Goal: Check status: Check status

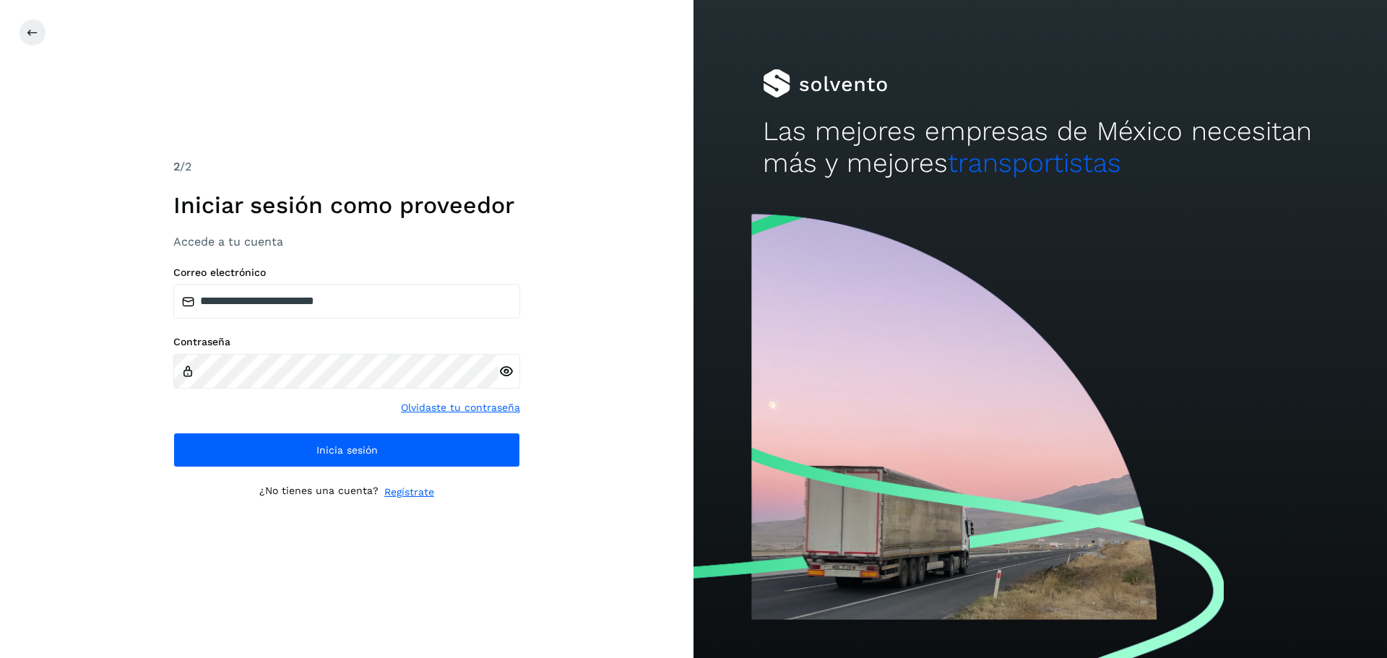
click at [355, 300] on input "**********" at bounding box center [346, 301] width 347 height 35
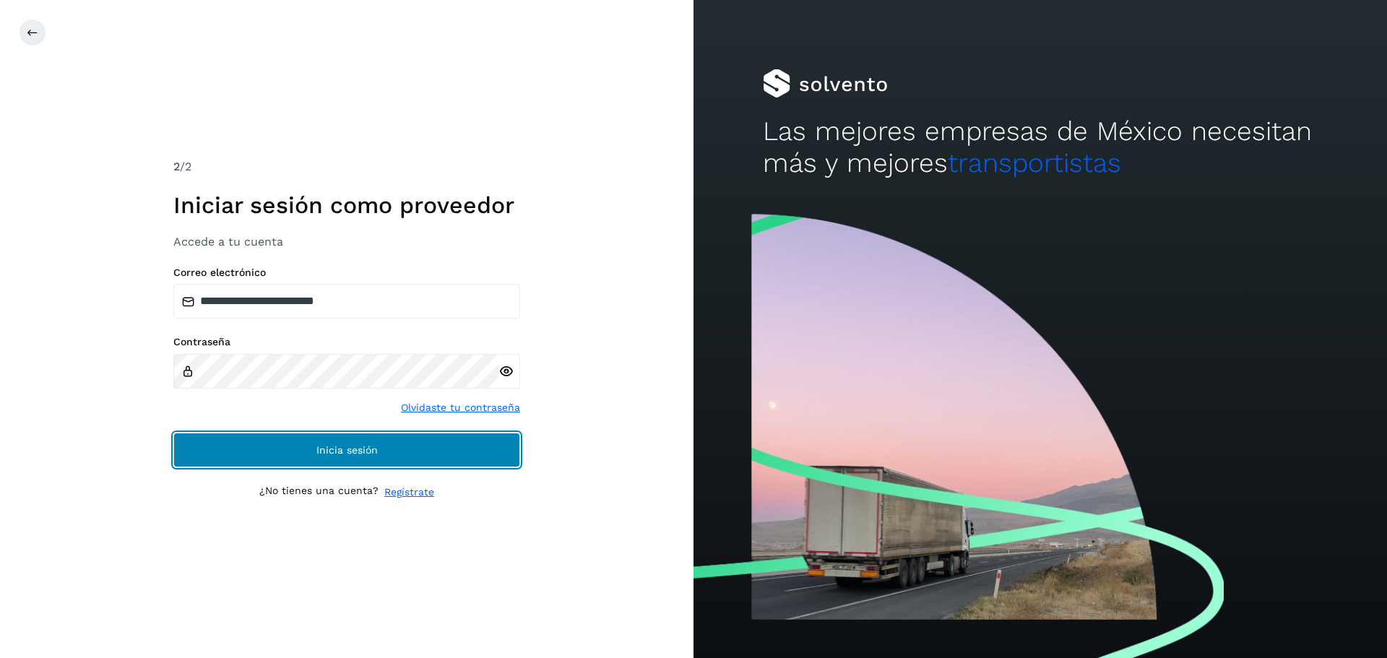
click at [339, 456] on button "Inicia sesión" at bounding box center [346, 450] width 347 height 35
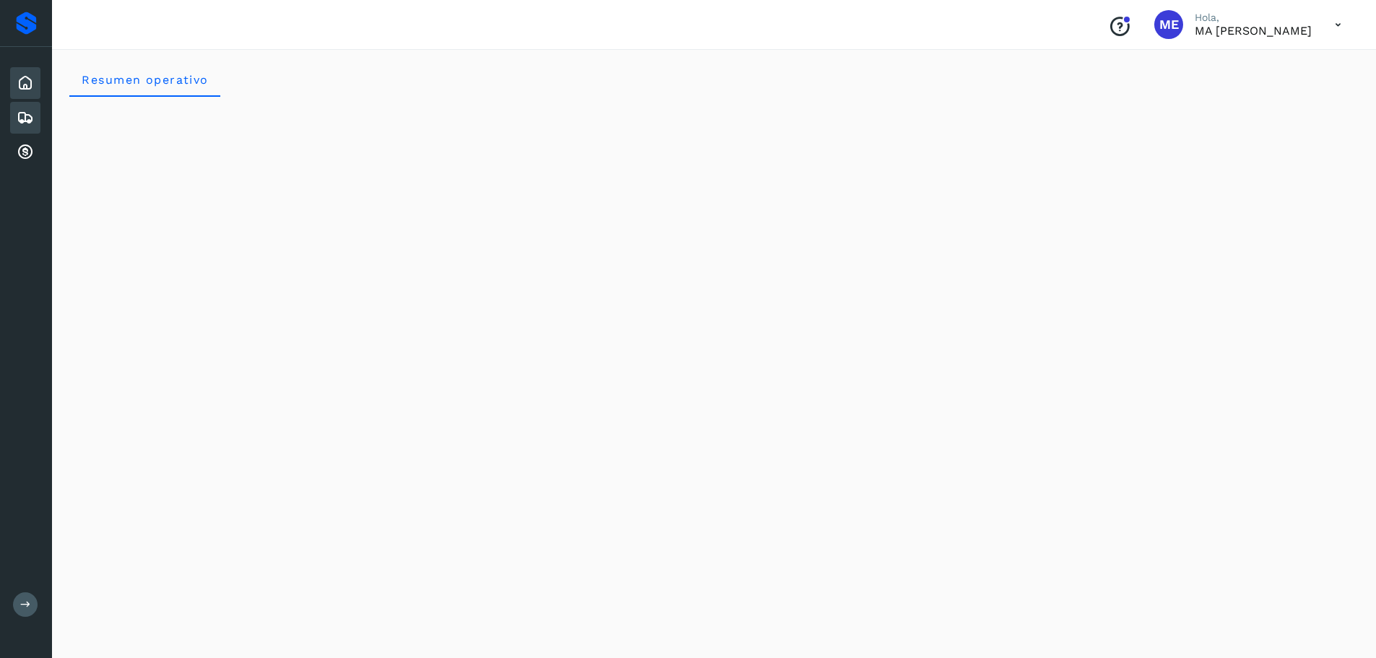
click at [29, 118] on icon at bounding box center [25, 117] width 17 height 17
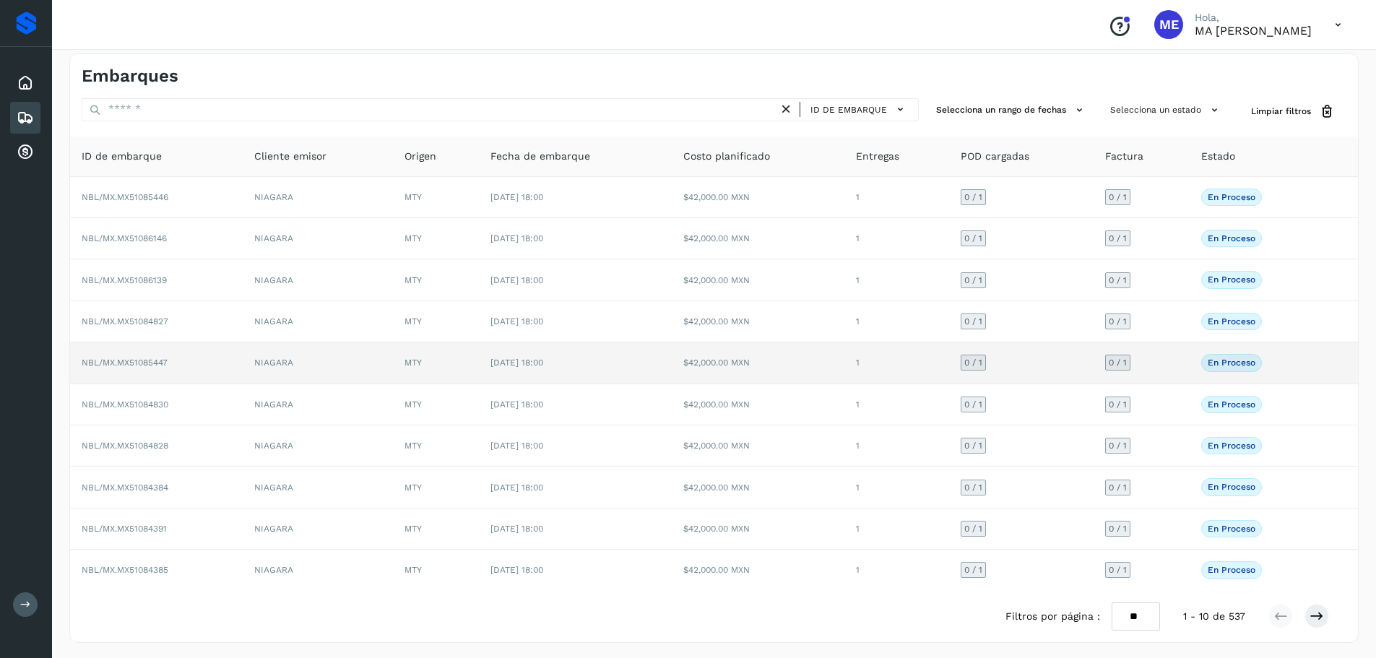
scroll to position [11, 0]
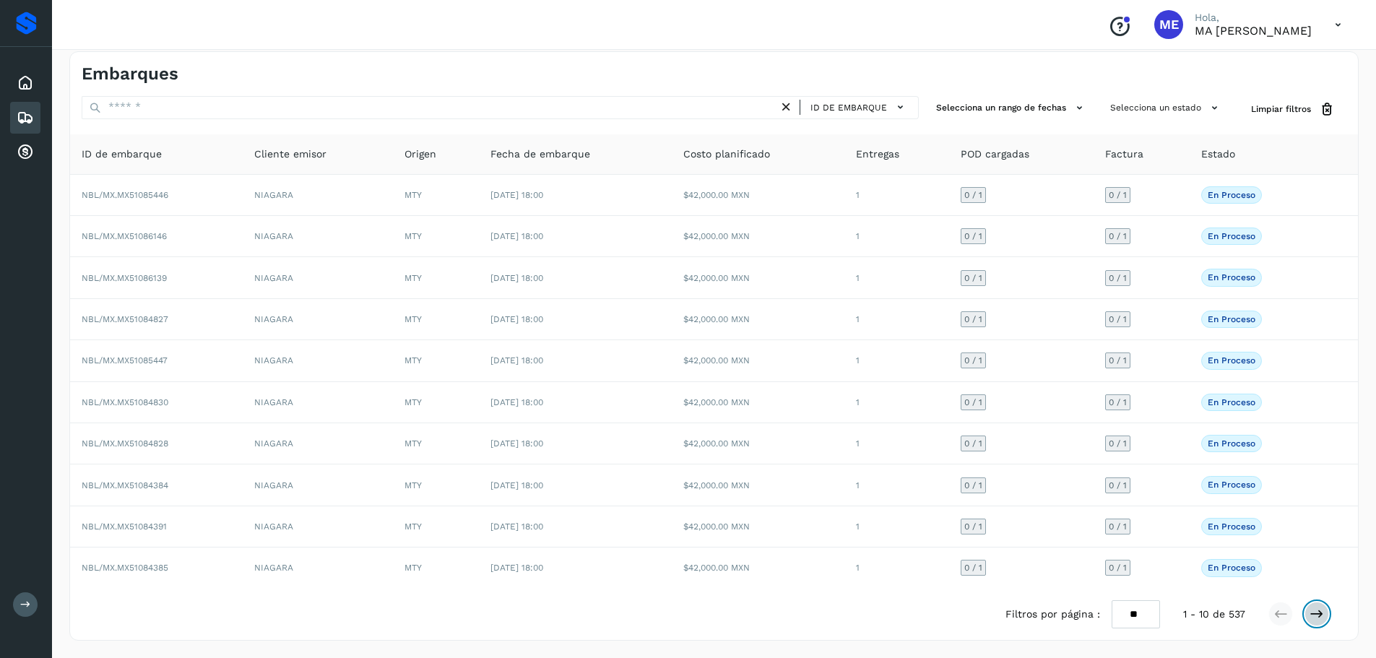
click at [1312, 610] on icon at bounding box center [1316, 614] width 14 height 14
click at [1284, 615] on icon at bounding box center [1280, 614] width 14 height 14
click at [1318, 611] on icon at bounding box center [1316, 614] width 14 height 14
click at [1315, 612] on icon at bounding box center [1316, 614] width 14 height 14
click at [1317, 610] on icon at bounding box center [1316, 614] width 14 height 14
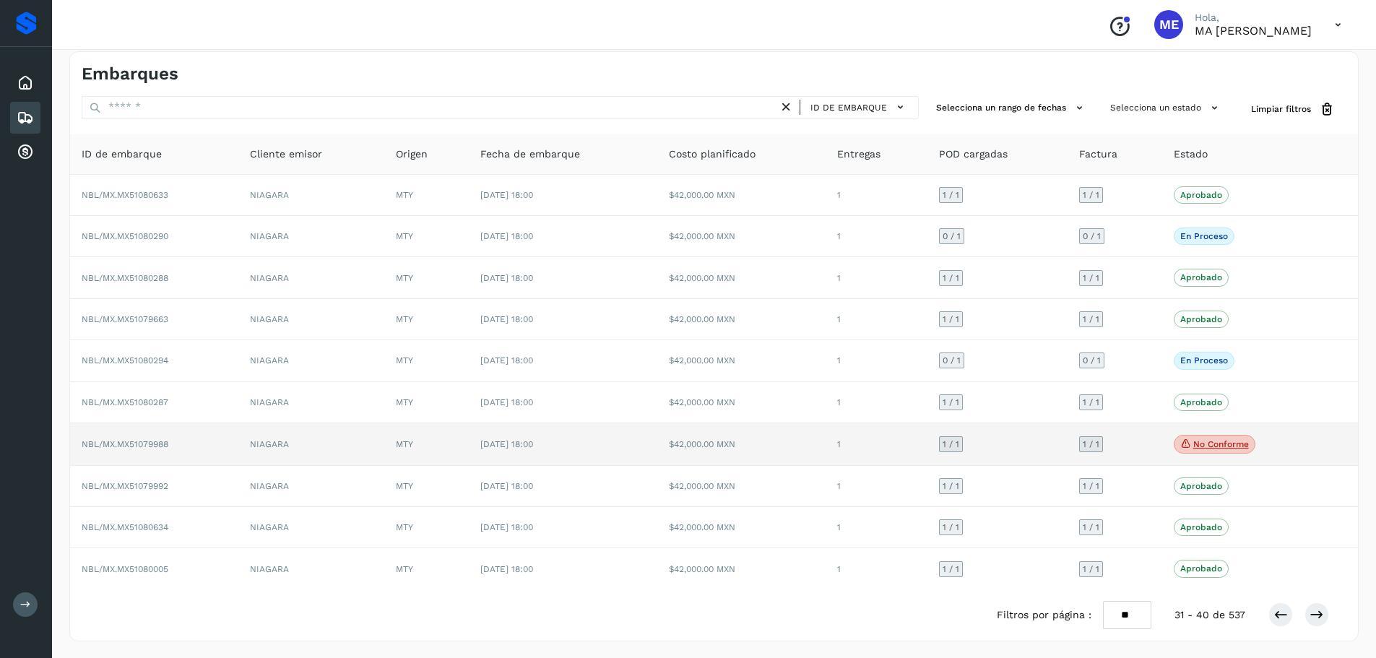
click at [138, 446] on span "NBL/MX.MX51079988" at bounding box center [125, 444] width 87 height 10
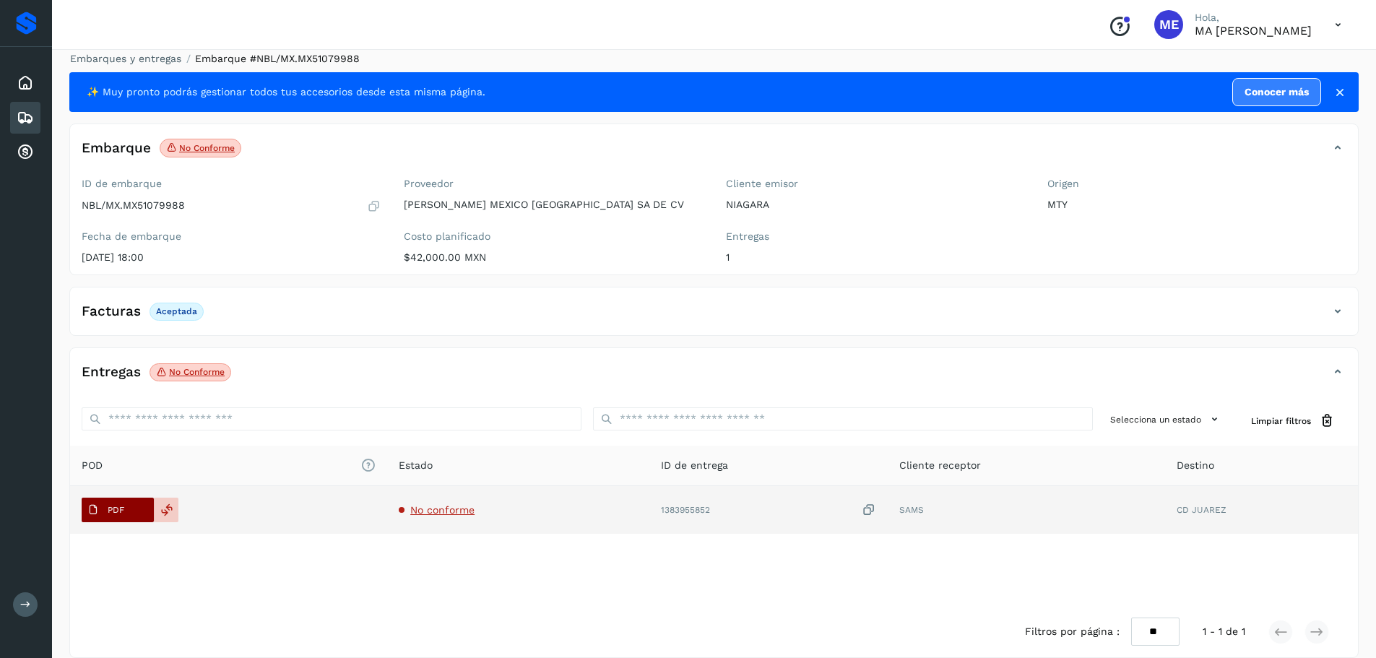
click at [116, 508] on p "PDF" at bounding box center [116, 510] width 17 height 10
click at [168, 513] on icon at bounding box center [166, 509] width 13 height 13
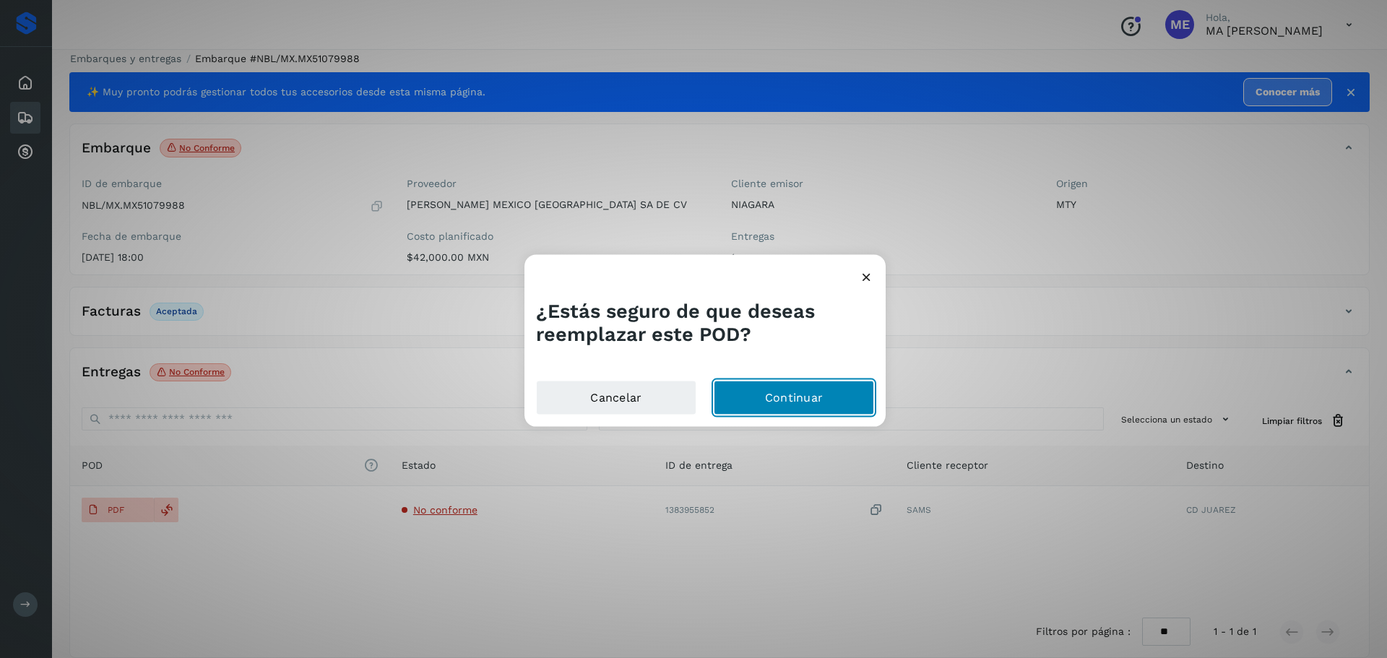
click at [801, 400] on button "Continuar" at bounding box center [794, 398] width 160 height 35
